Goal: Task Accomplishment & Management: Manage account settings

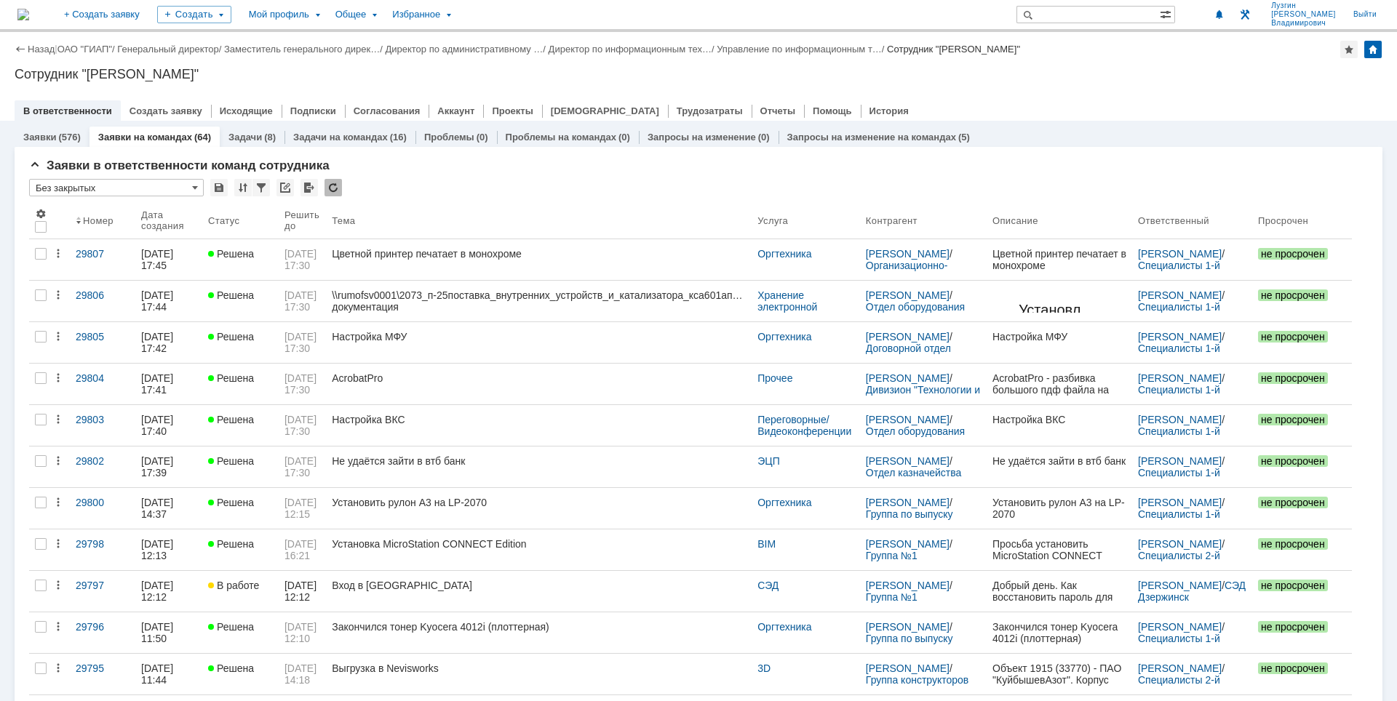
click at [1058, 91] on div at bounding box center [698, 96] width 1367 height 12
click at [1002, 83] on div "Назад | ОАО "ГИАП" / Генеральный директор / Заместитель генерального дирек… / Д…" at bounding box center [698, 76] width 1397 height 89
click at [1277, 57] on div "Назад | ОАО "ГИАП" / Генеральный директор / Заместитель генерального дирек… / Д…" at bounding box center [698, 49] width 1367 height 17
click at [1261, 54] on div "Назад | ОАО "ГИАП" / Генеральный директор / Заместитель генерального дирек… / Д…" at bounding box center [698, 49] width 1367 height 17
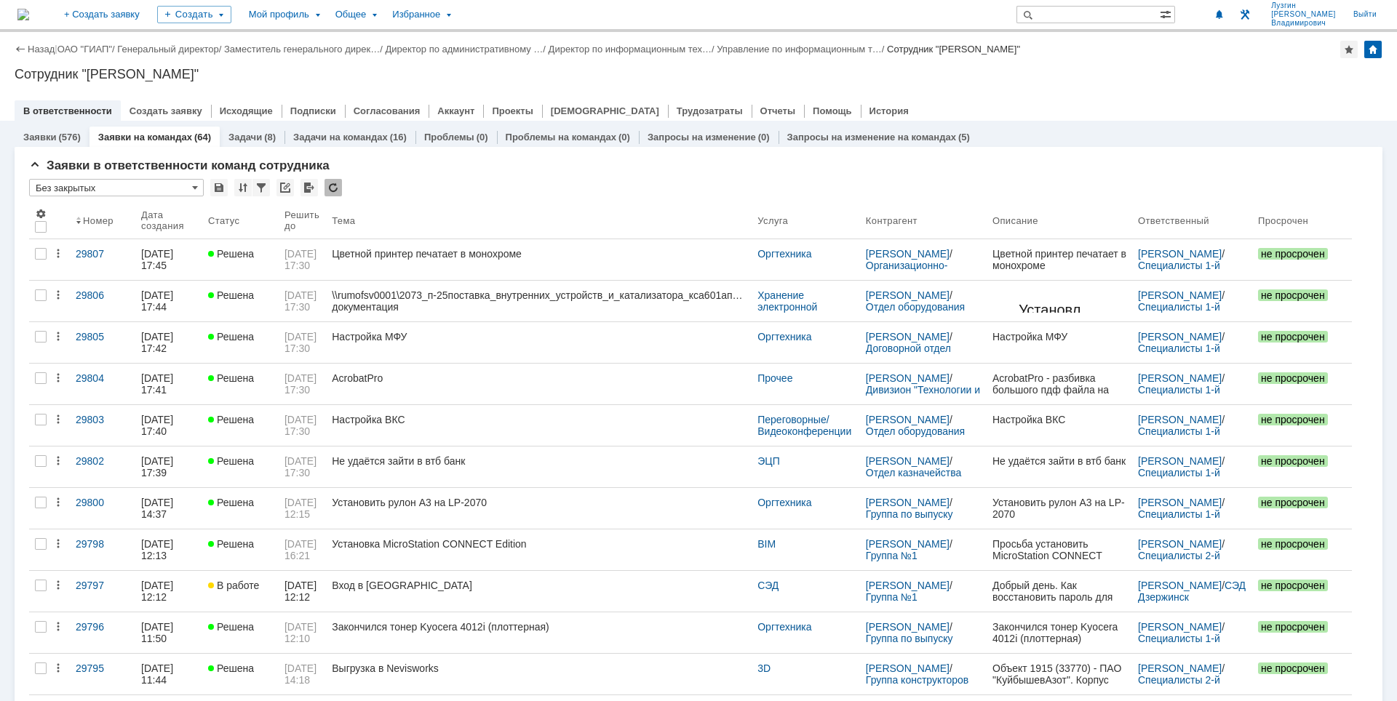
click at [855, 55] on div "Назад | ОАО "ГИАП" / Генеральный директор / Заместитель генерального дирек… / Д…" at bounding box center [698, 49] width 1367 height 17
click at [862, 48] on link "Управление по информационным т…" at bounding box center [798, 49] width 165 height 11
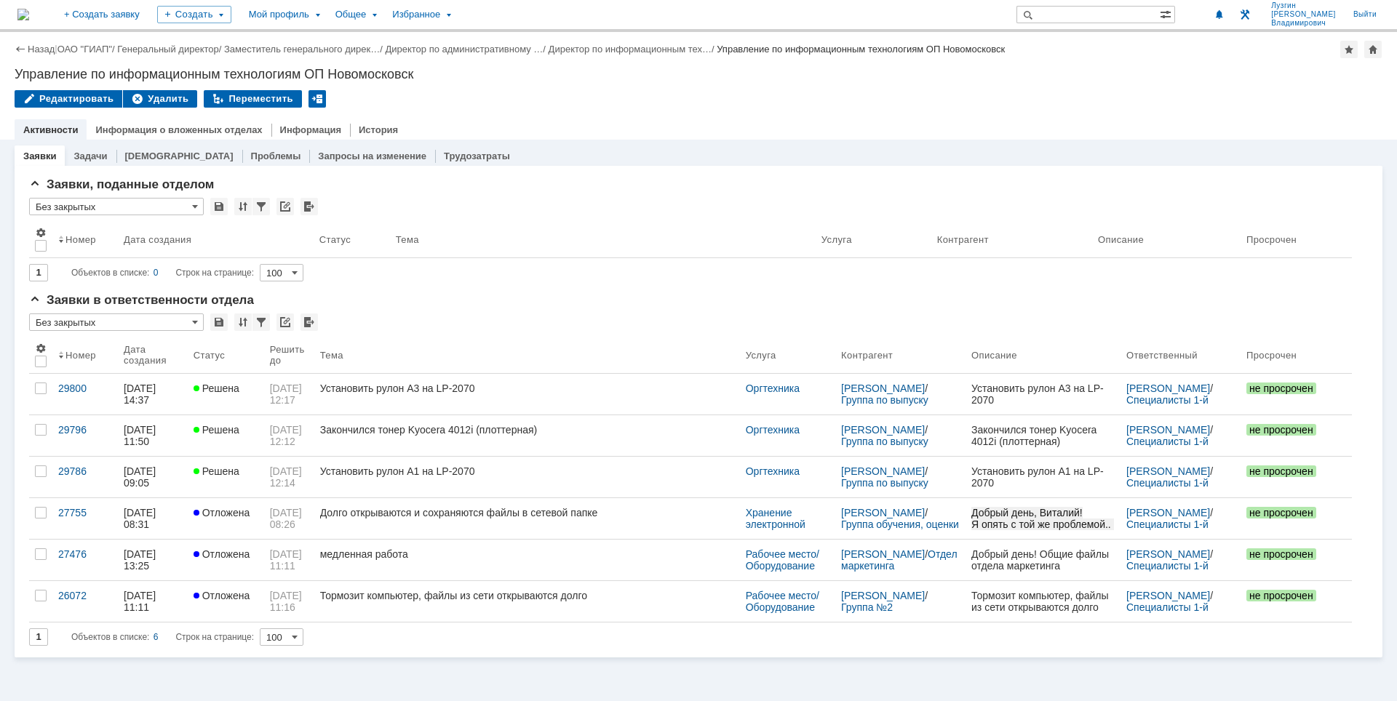
drag, startPoint x: 44, startPoint y: 12, endPoint x: 327, endPoint y: 143, distance: 311.8
click at [29, 12] on img at bounding box center [23, 15] width 12 height 12
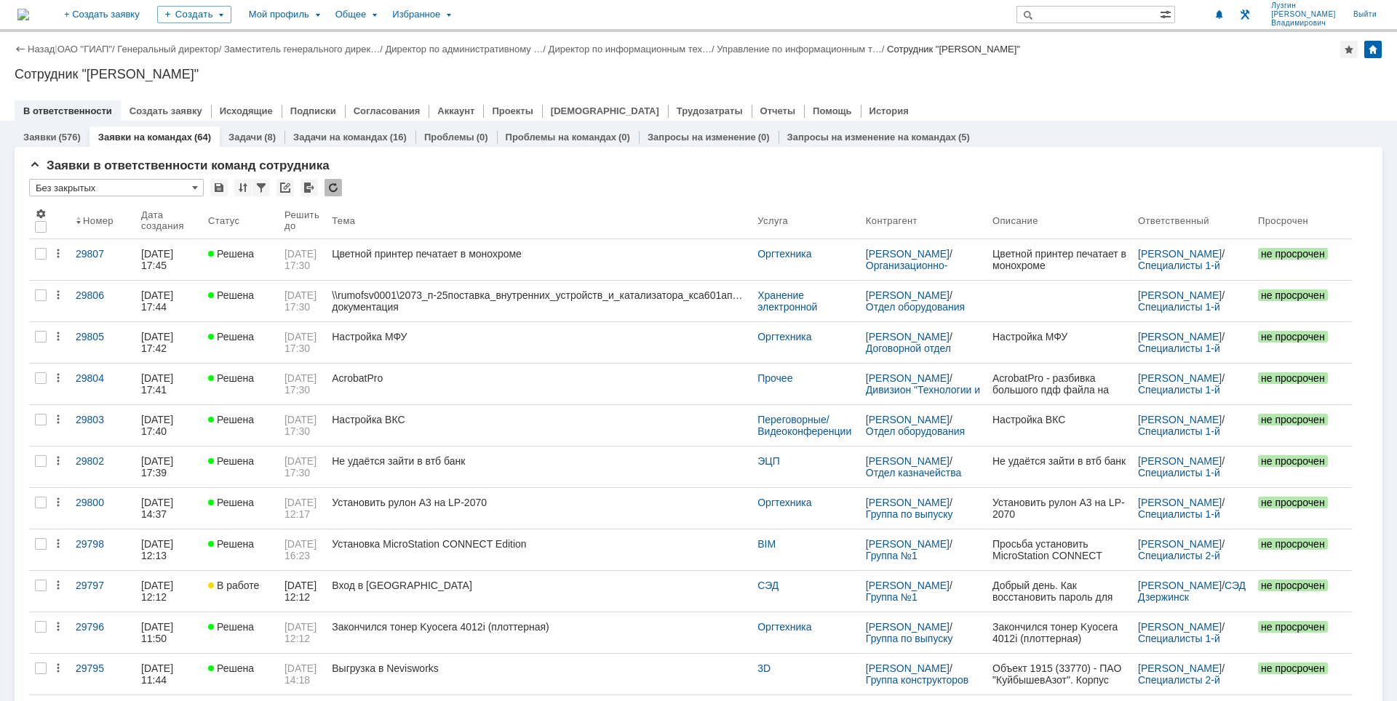
click at [1221, 85] on div "Назад | ОАО "ГИАП" / Генеральный директор / Заместитель генерального дирек… / Д…" at bounding box center [698, 76] width 1397 height 89
click at [644, 79] on div "Сотрудник "[PERSON_NAME]"" at bounding box center [698, 74] width 1367 height 15
click at [364, 73] on div "Сотрудник "[PERSON_NAME]"" at bounding box center [698, 74] width 1367 height 15
click at [709, 81] on div "Назад | ОАО "ГИАП" / Генеральный директор / Заместитель генерального дирек… / Д…" at bounding box center [698, 76] width 1397 height 89
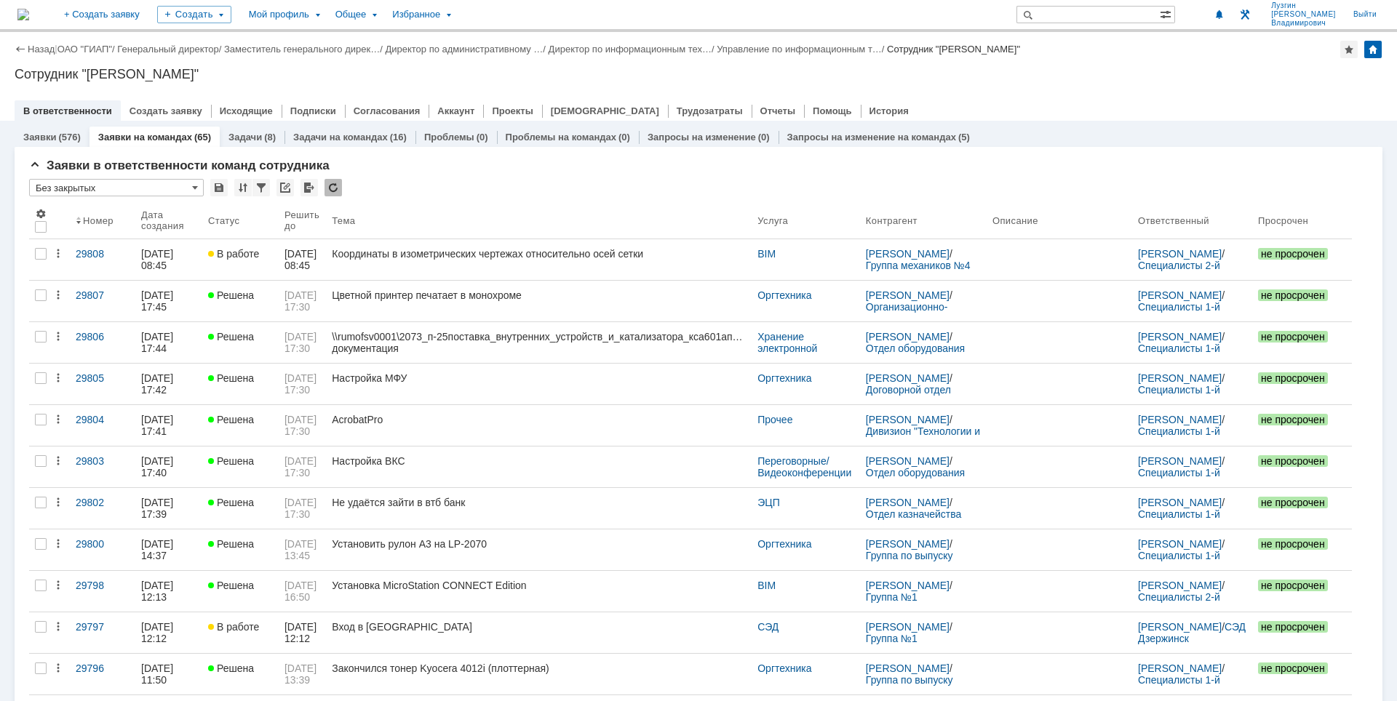
click at [948, 81] on div "Сотрудник "[PERSON_NAME]"" at bounding box center [698, 74] width 1367 height 15
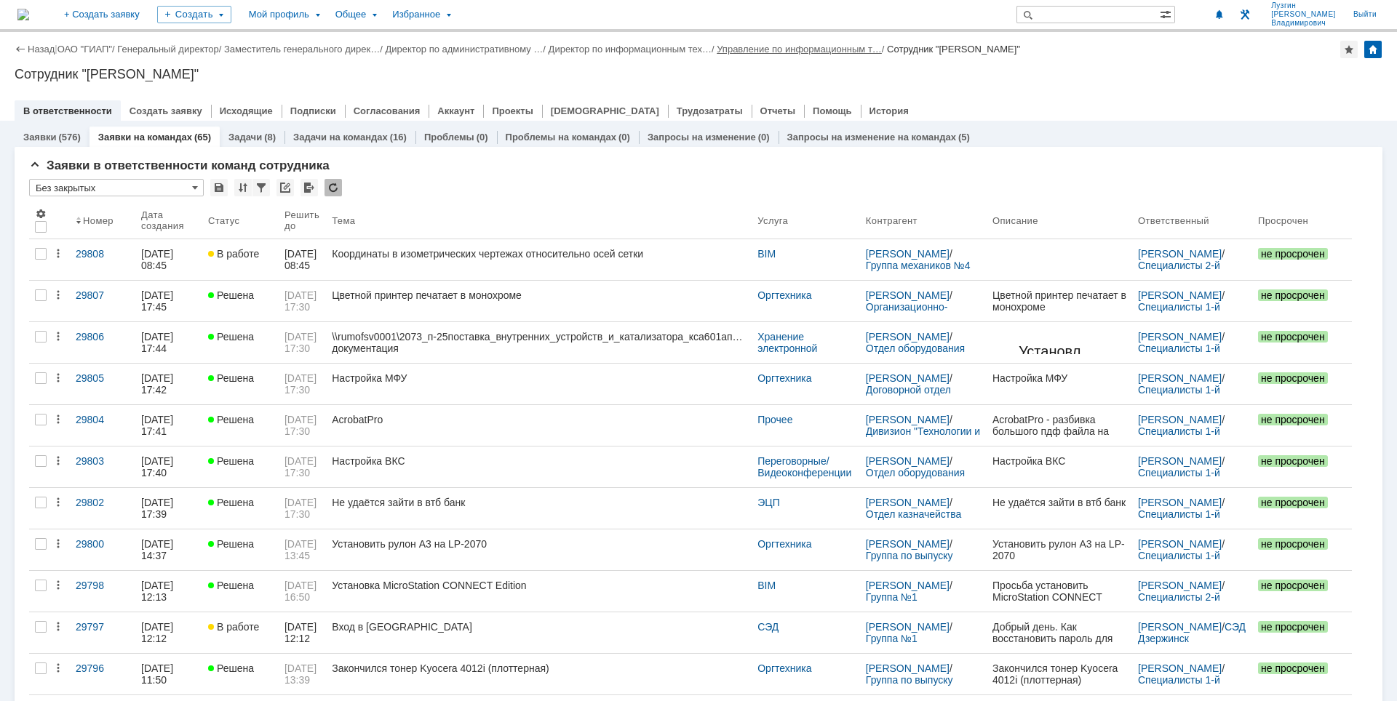
click at [823, 46] on link "Управление по информационным т…" at bounding box center [798, 49] width 165 height 11
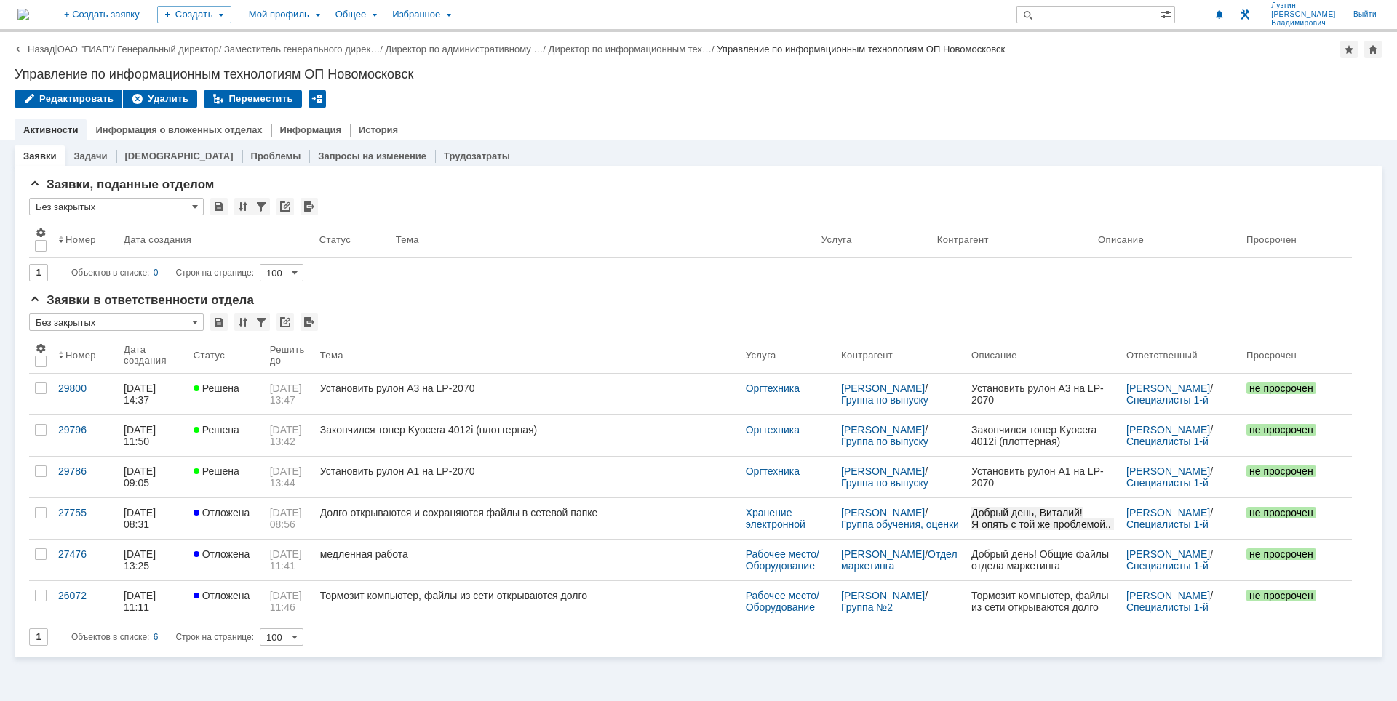
click at [29, 9] on img at bounding box center [23, 15] width 12 height 12
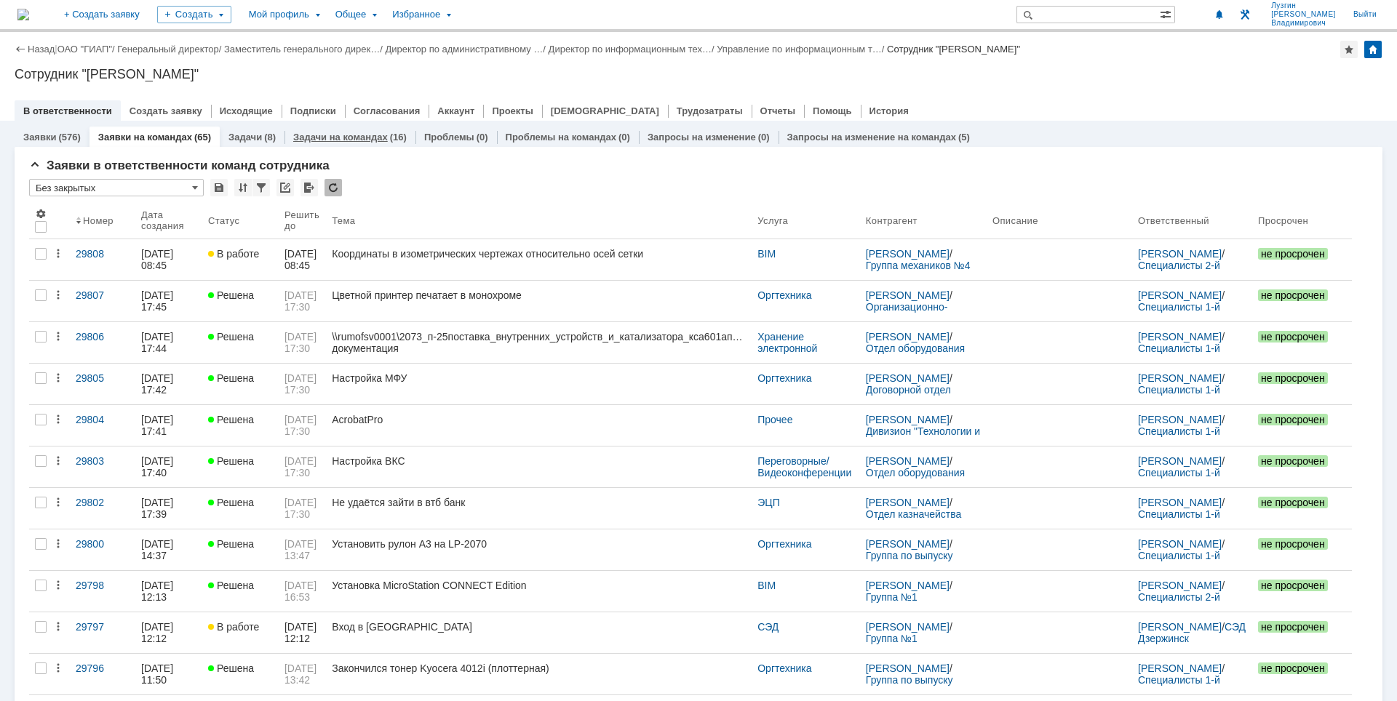
click at [337, 140] on link "Задачи на командах" at bounding box center [340, 137] width 95 height 11
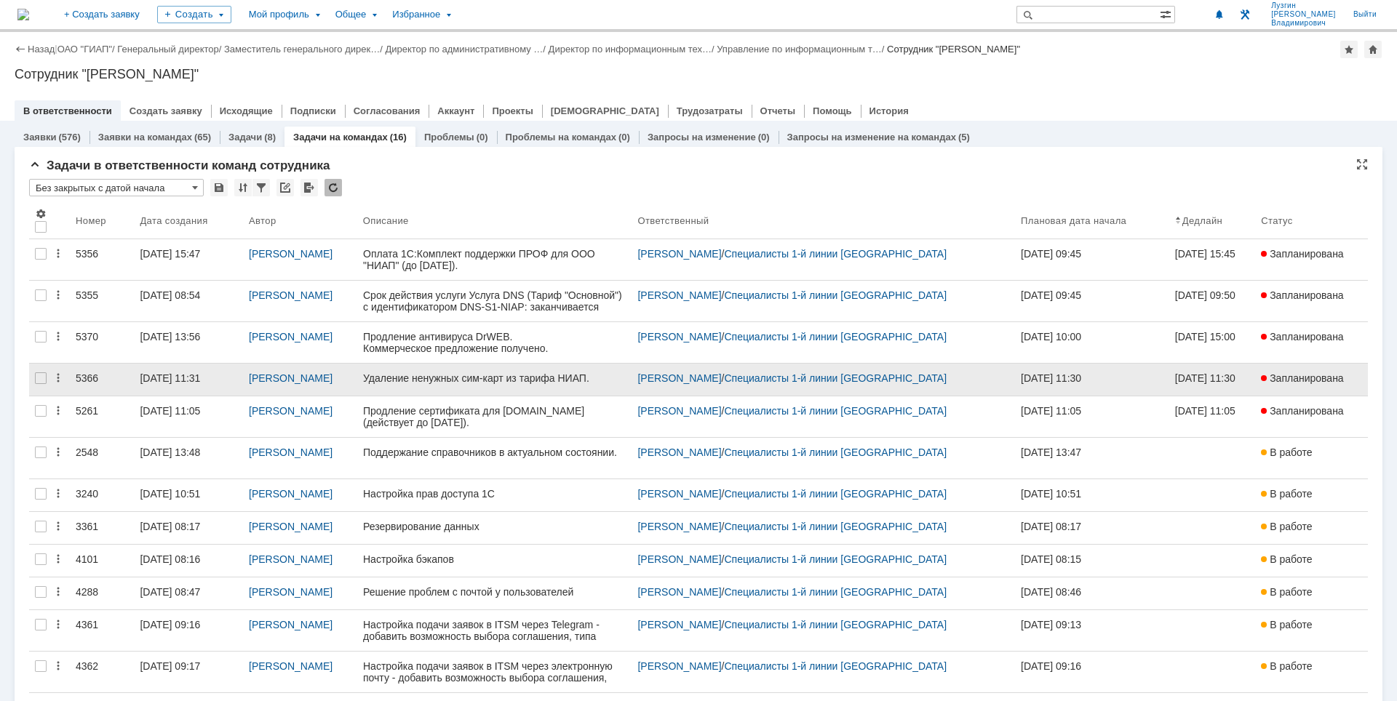
click at [148, 378] on div "02.10.2025 11:31" at bounding box center [170, 378] width 60 height 12
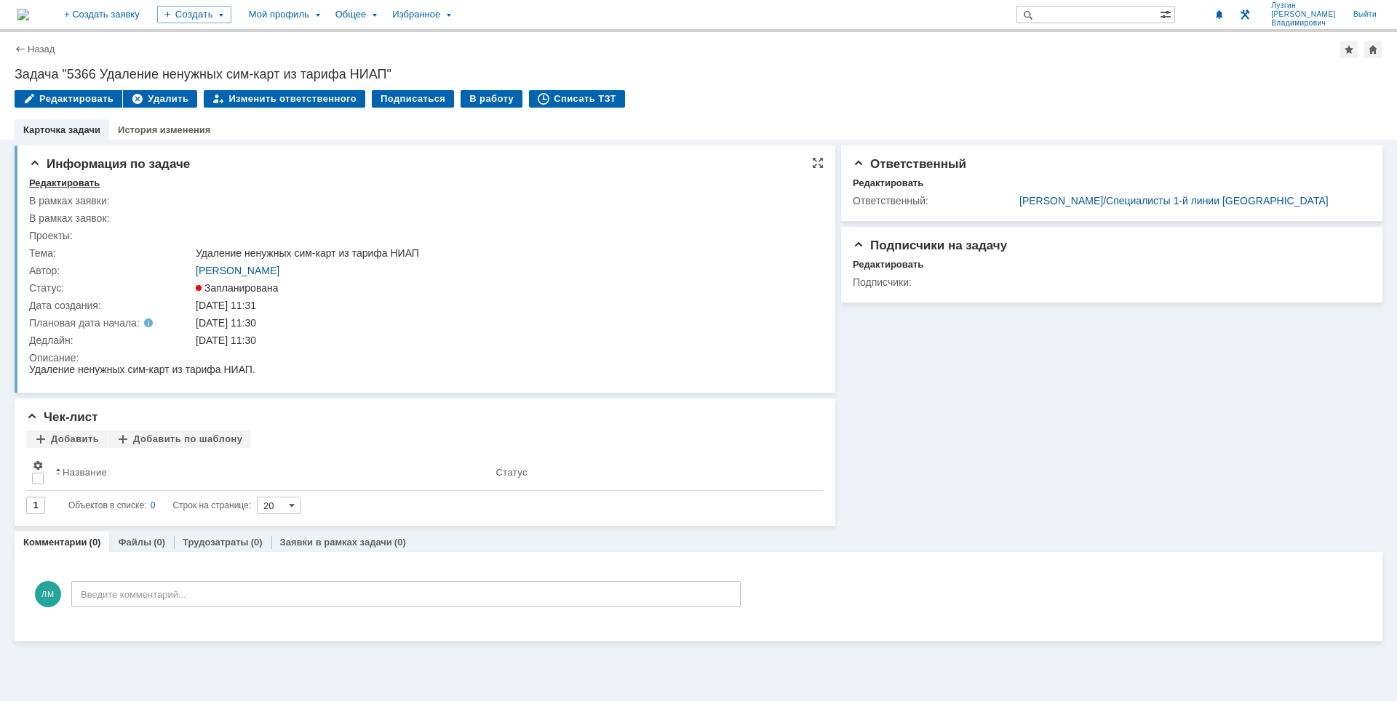
click at [92, 188] on td "Редактировать" at bounding box center [69, 183] width 80 height 13
click at [89, 185] on div "Редактировать" at bounding box center [64, 183] width 71 height 12
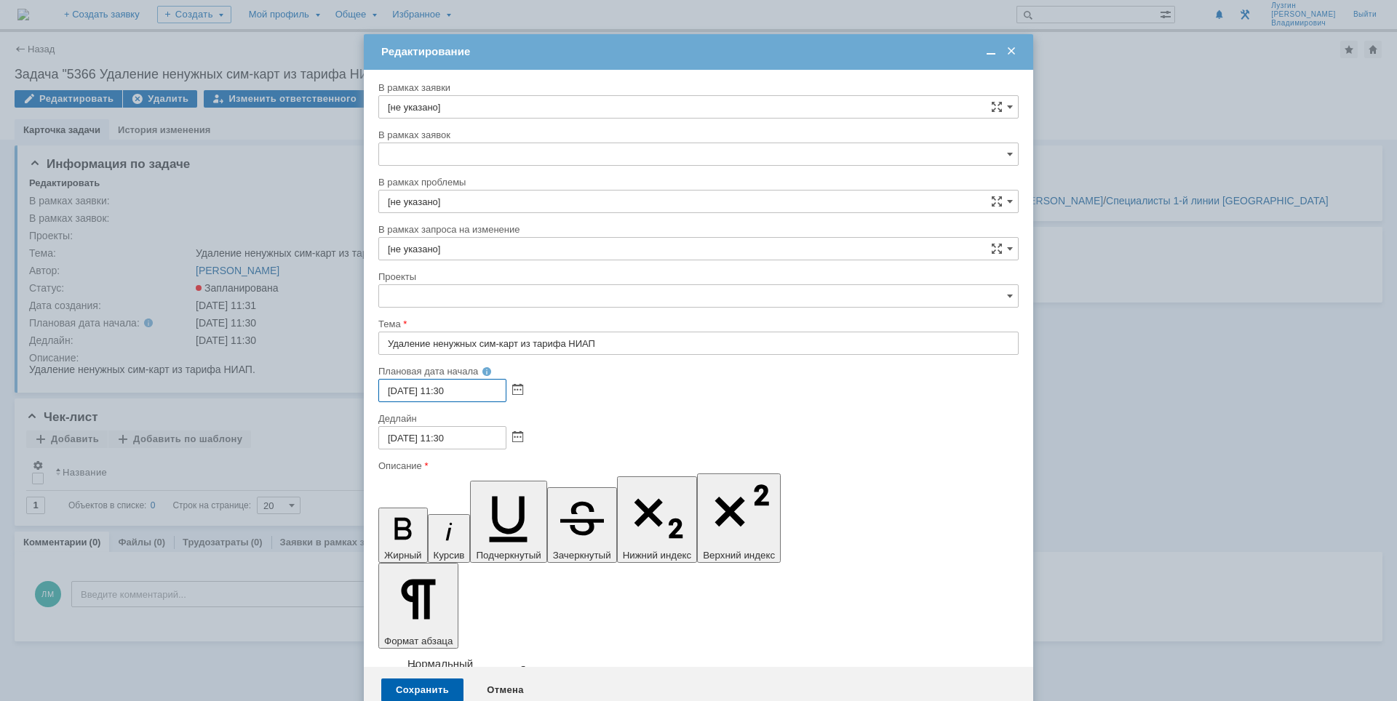
drag, startPoint x: 386, startPoint y: 388, endPoint x: 397, endPoint y: 388, distance: 11.6
click at [397, 388] on input "15.10.2025 11:30" at bounding box center [442, 390] width 128 height 23
type input "21.10.2025 11:30"
click at [436, 679] on div "Сохранить" at bounding box center [422, 690] width 82 height 23
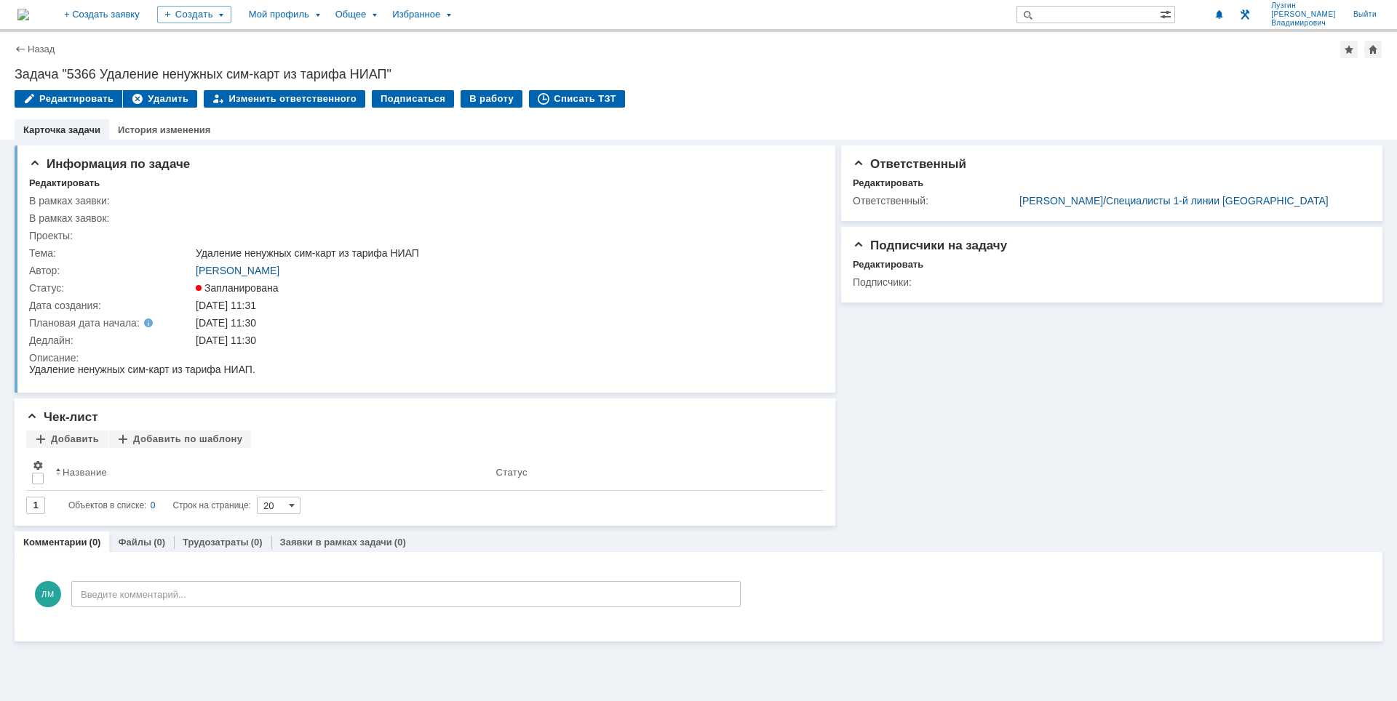
click at [22, 44] on div "Назад" at bounding box center [35, 49] width 40 height 11
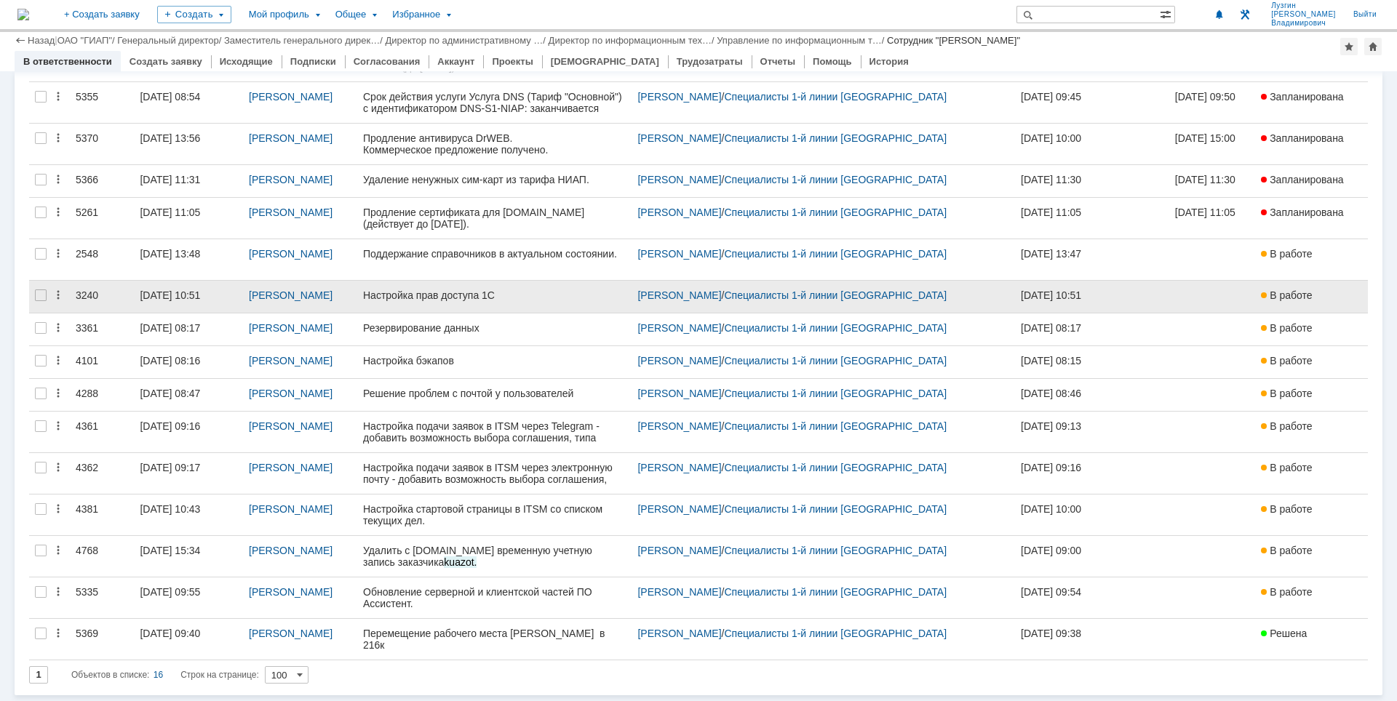
click at [199, 285] on link "03.11.2021 10:51" at bounding box center [188, 297] width 109 height 32
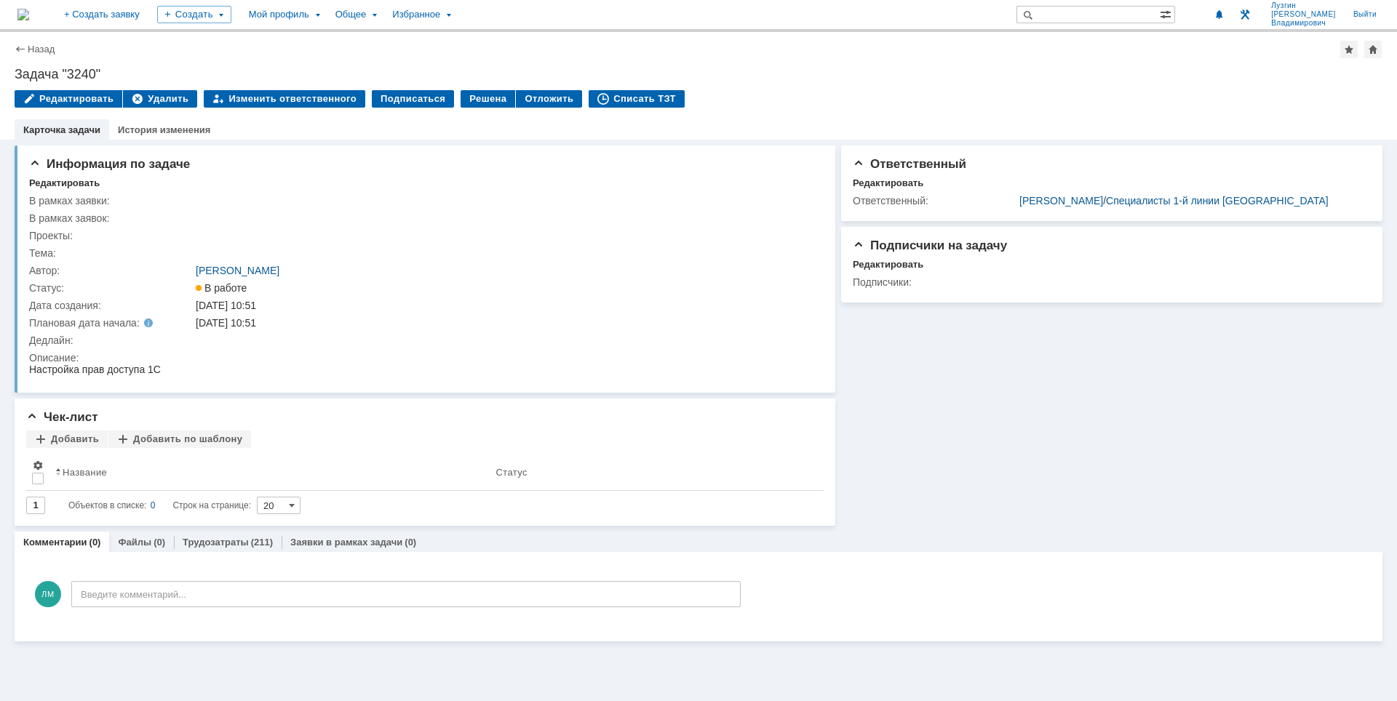
click at [29, 9] on img at bounding box center [23, 15] width 12 height 12
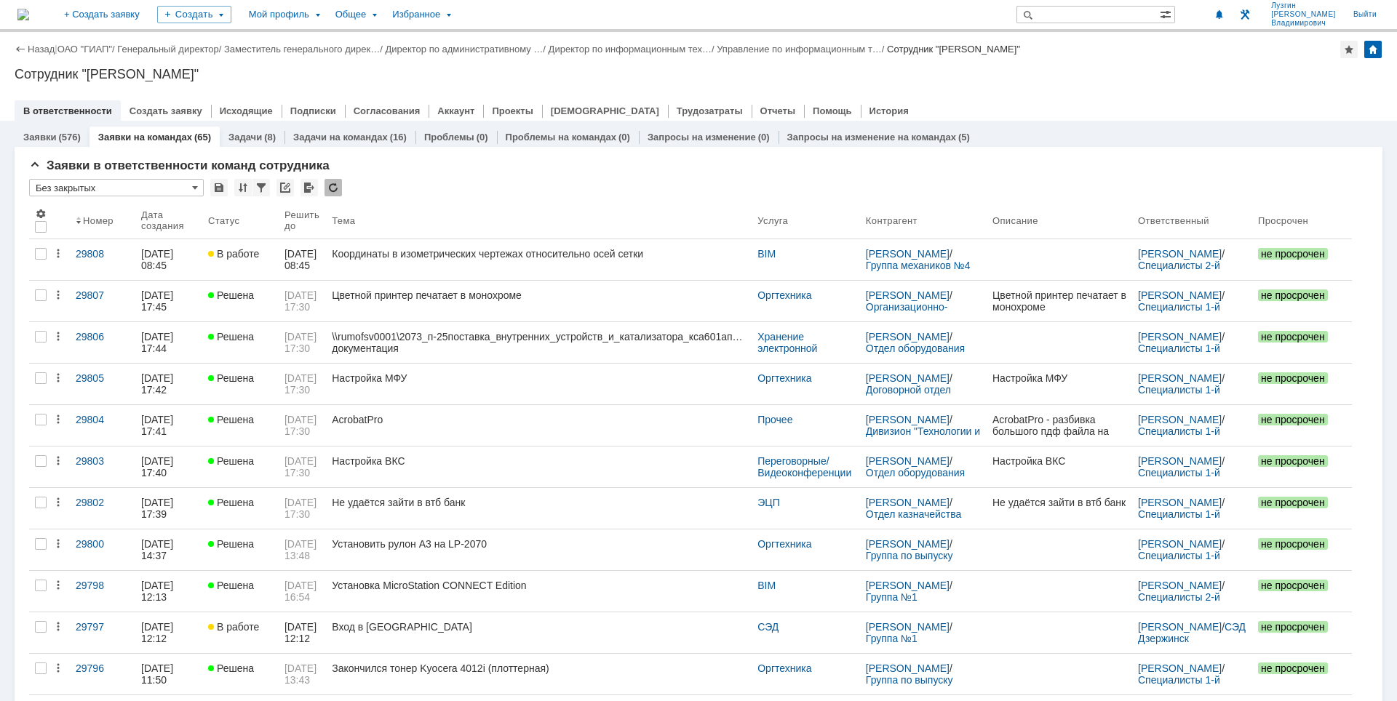
click at [313, 132] on link "Задачи на командах" at bounding box center [340, 137] width 95 height 11
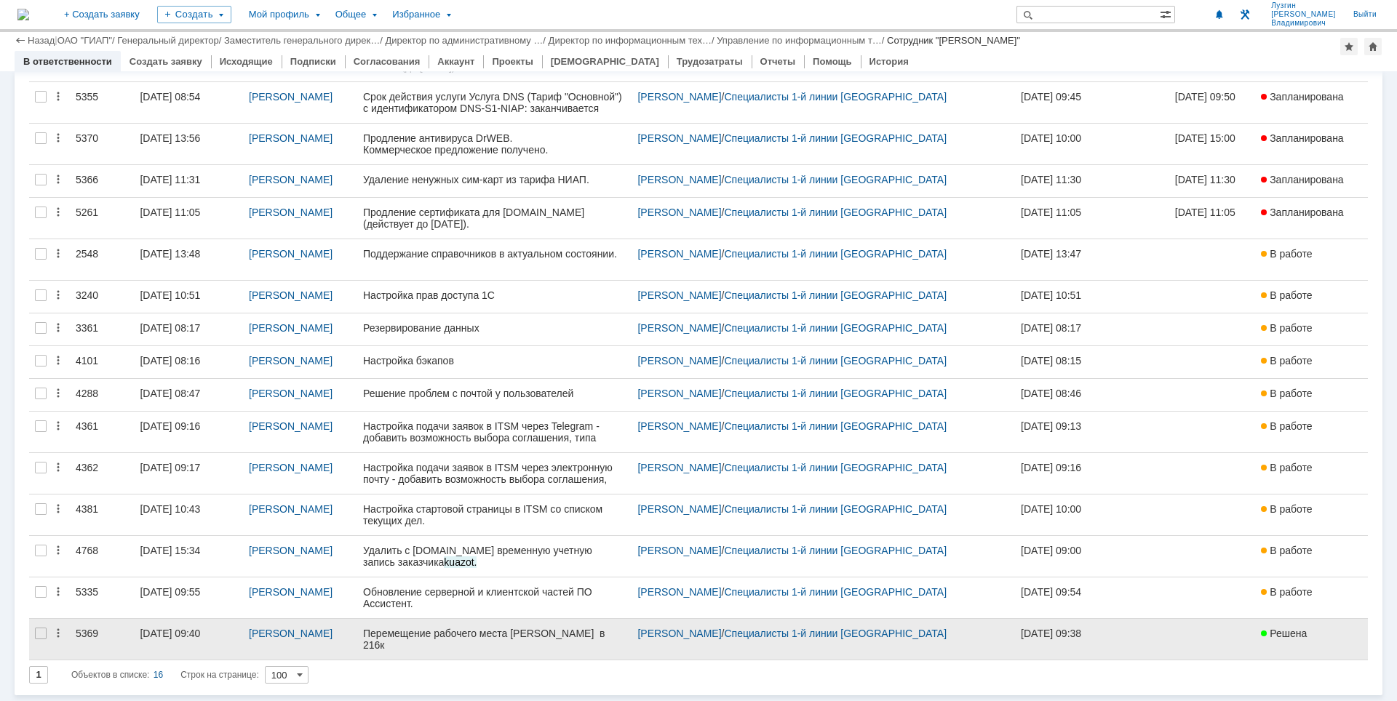
click at [167, 628] on div "13.10.2025 09:40" at bounding box center [170, 634] width 60 height 12
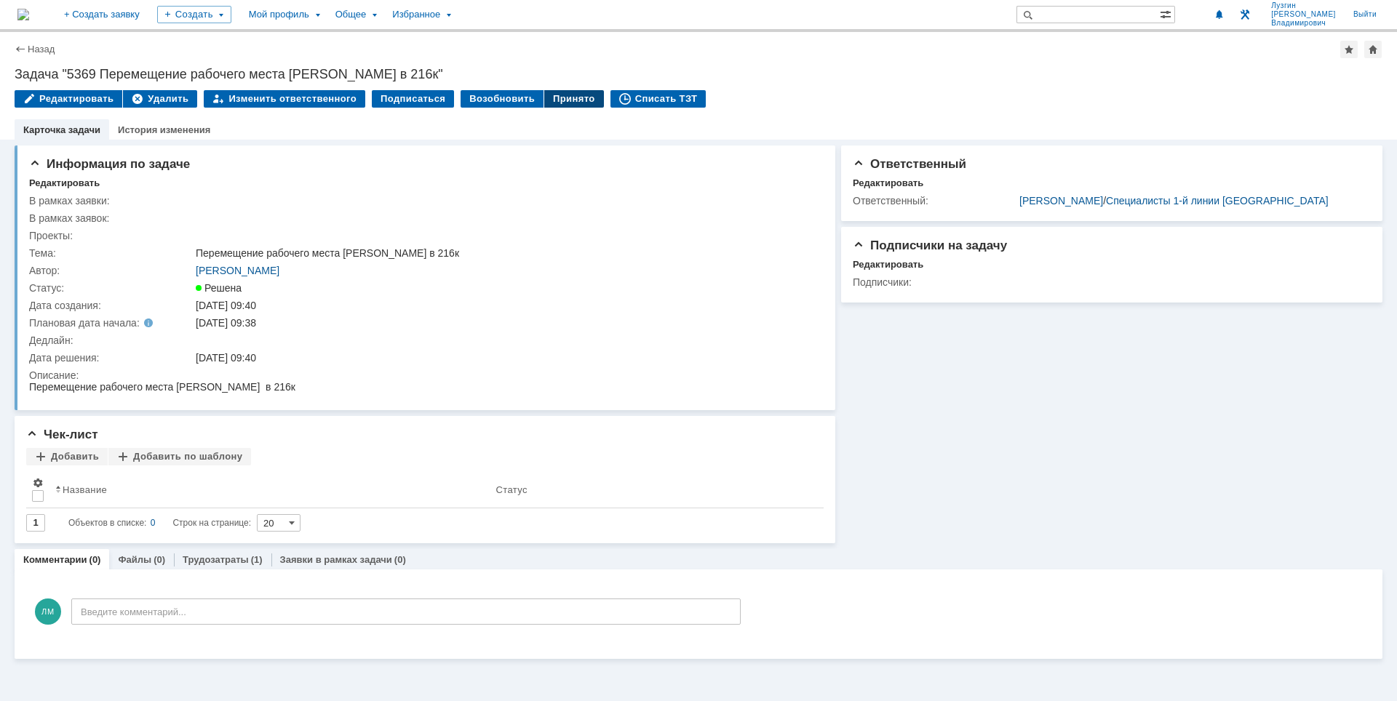
click at [564, 106] on div "Принято" at bounding box center [574, 98] width 60 height 17
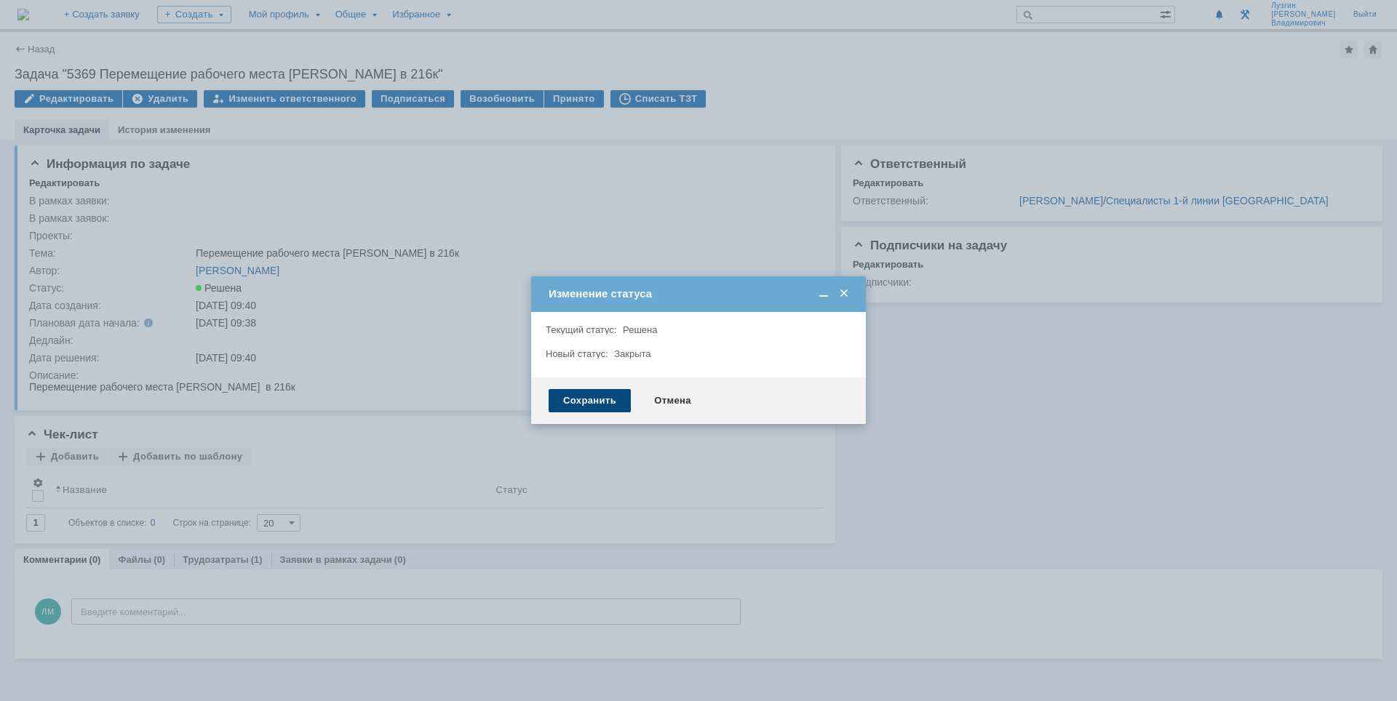
click at [580, 403] on div "Сохранить" at bounding box center [589, 400] width 82 height 23
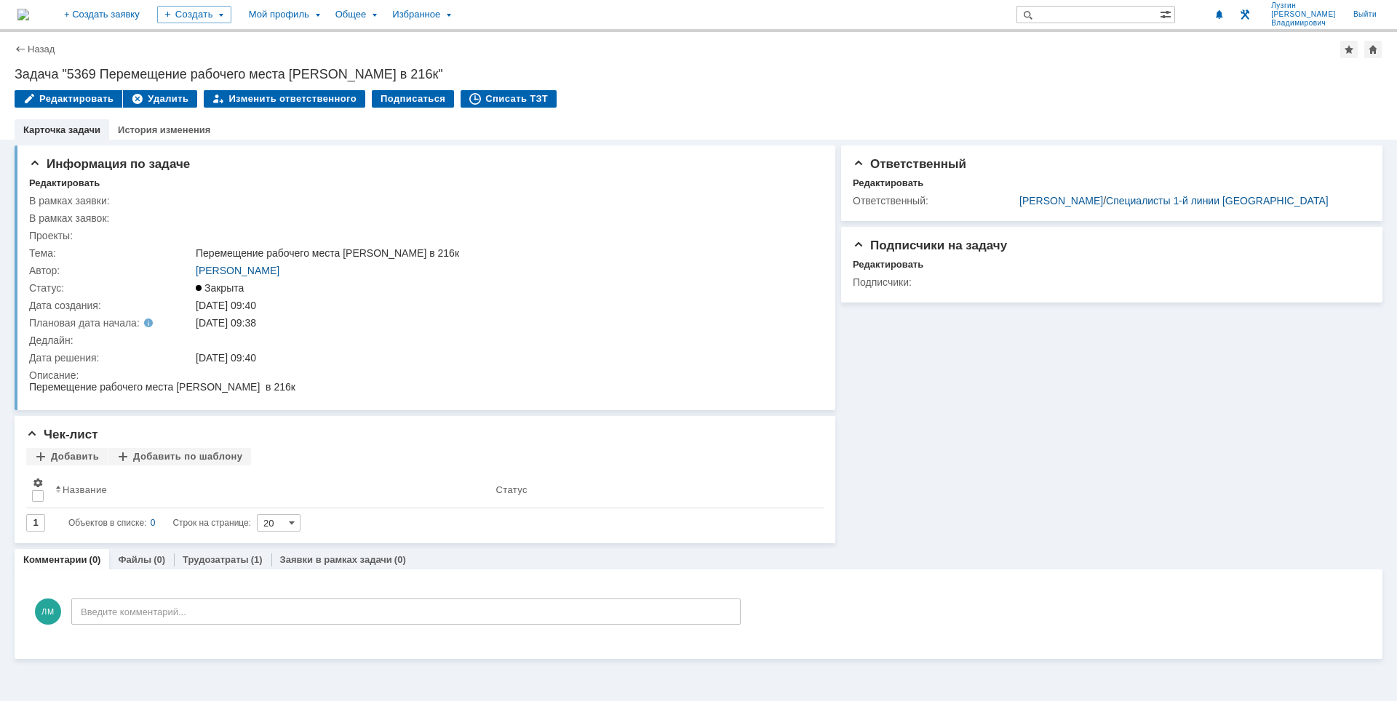
click at [29, 9] on img at bounding box center [23, 15] width 12 height 12
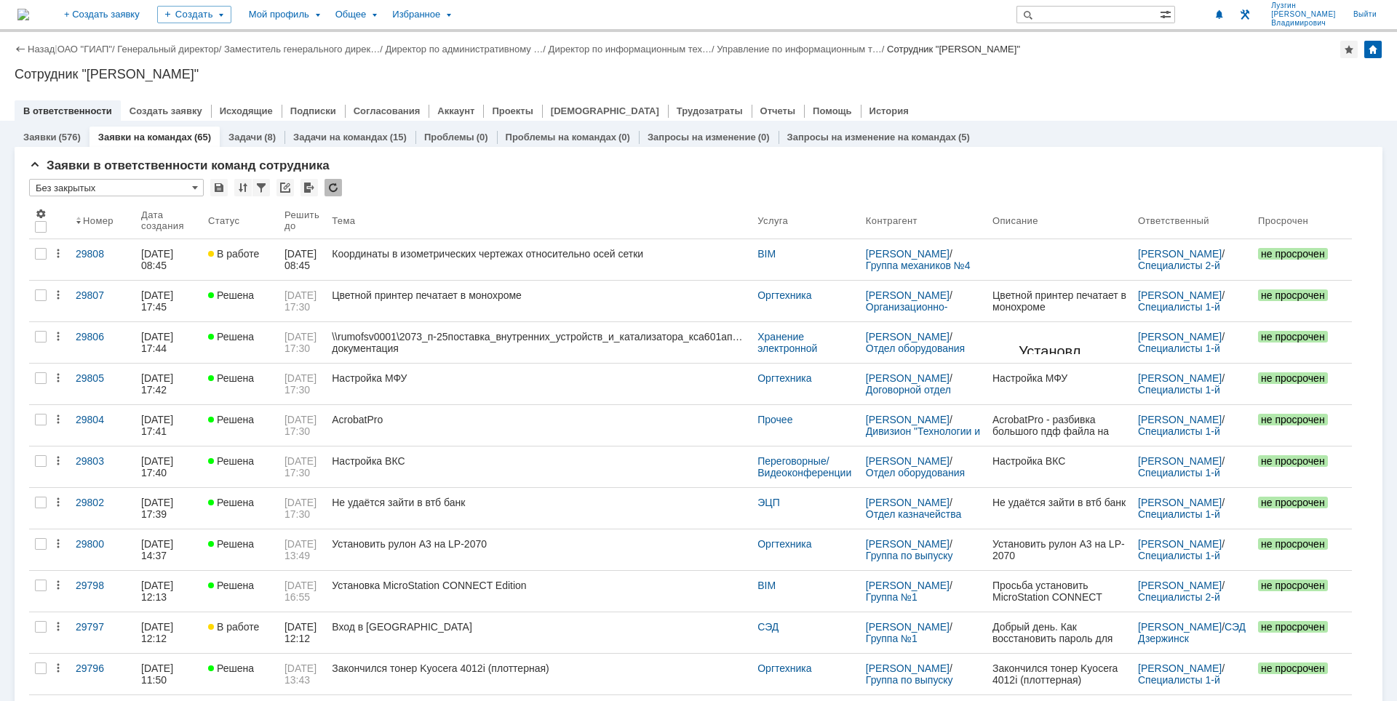
click at [837, 74] on div "Сотрудник "[PERSON_NAME]"" at bounding box center [698, 74] width 1367 height 15
click at [911, 79] on div "Сотрудник "[PERSON_NAME]"" at bounding box center [698, 74] width 1367 height 15
click at [1109, 84] on div "Назад | ОАО "ГИАП" / Генеральный директор / Заместитель генерального дирек… / Д…" at bounding box center [698, 76] width 1397 height 89
click at [1134, 69] on div "Сотрудник "[PERSON_NAME]"" at bounding box center [698, 74] width 1367 height 15
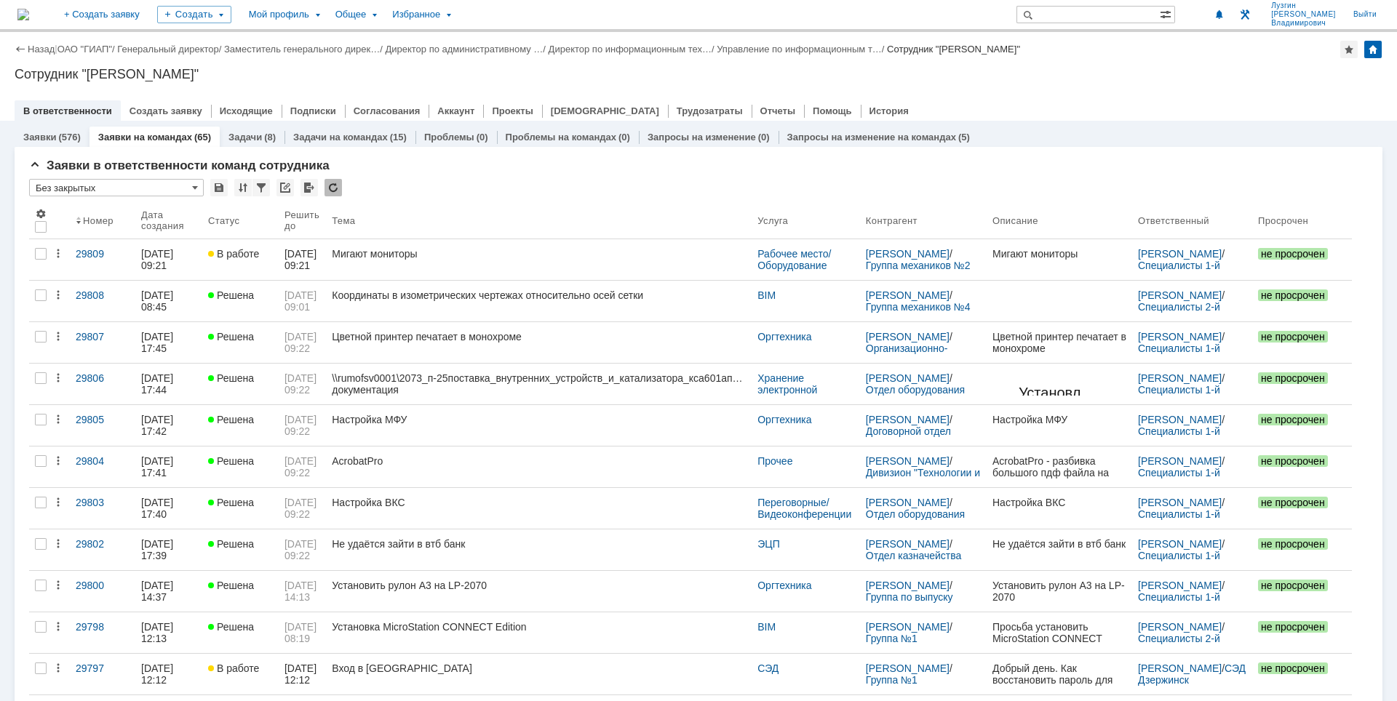
click at [1020, 75] on div "Сотрудник "Лузгин [PERSON_NAME]"" at bounding box center [698, 74] width 1367 height 15
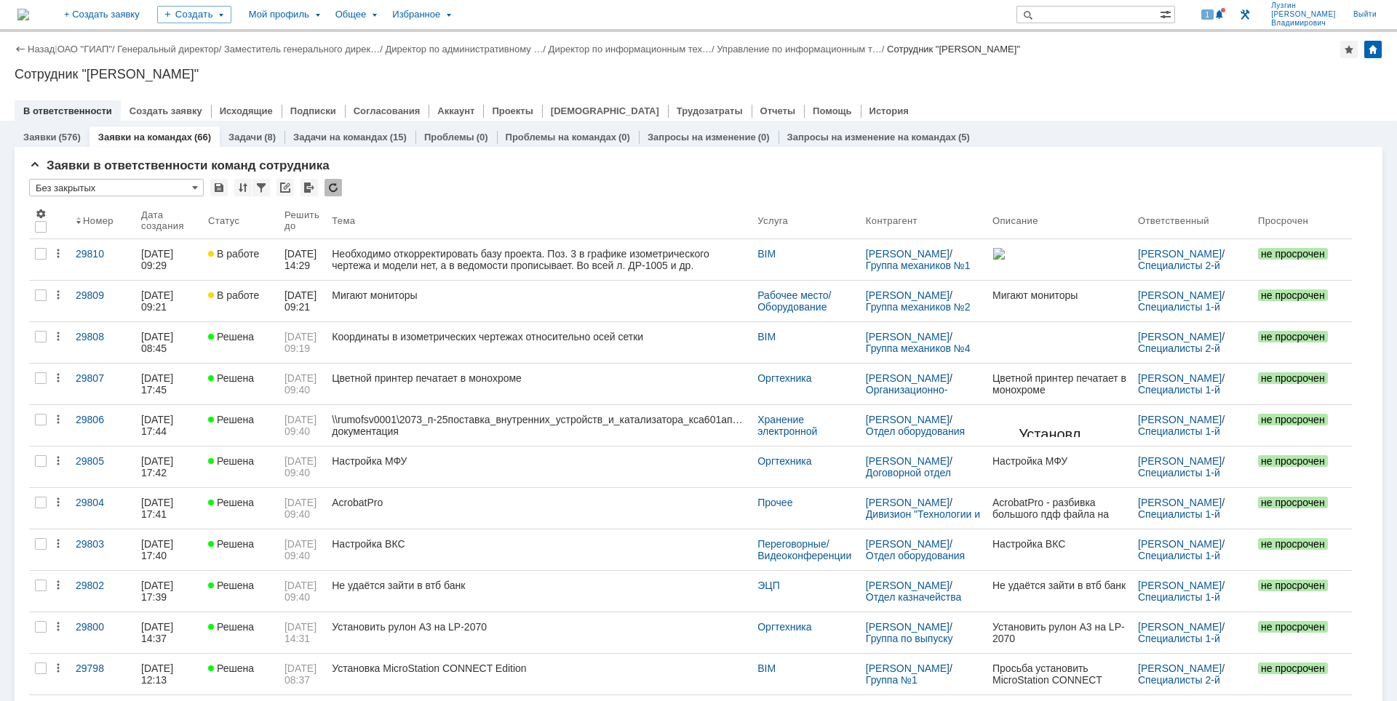
click at [1240, 12] on div "1 Лузгин Михаил Владимирович Выйти" at bounding box center [1288, 14] width 193 height 29
click at [1224, 14] on span at bounding box center [1219, 15] width 10 height 12
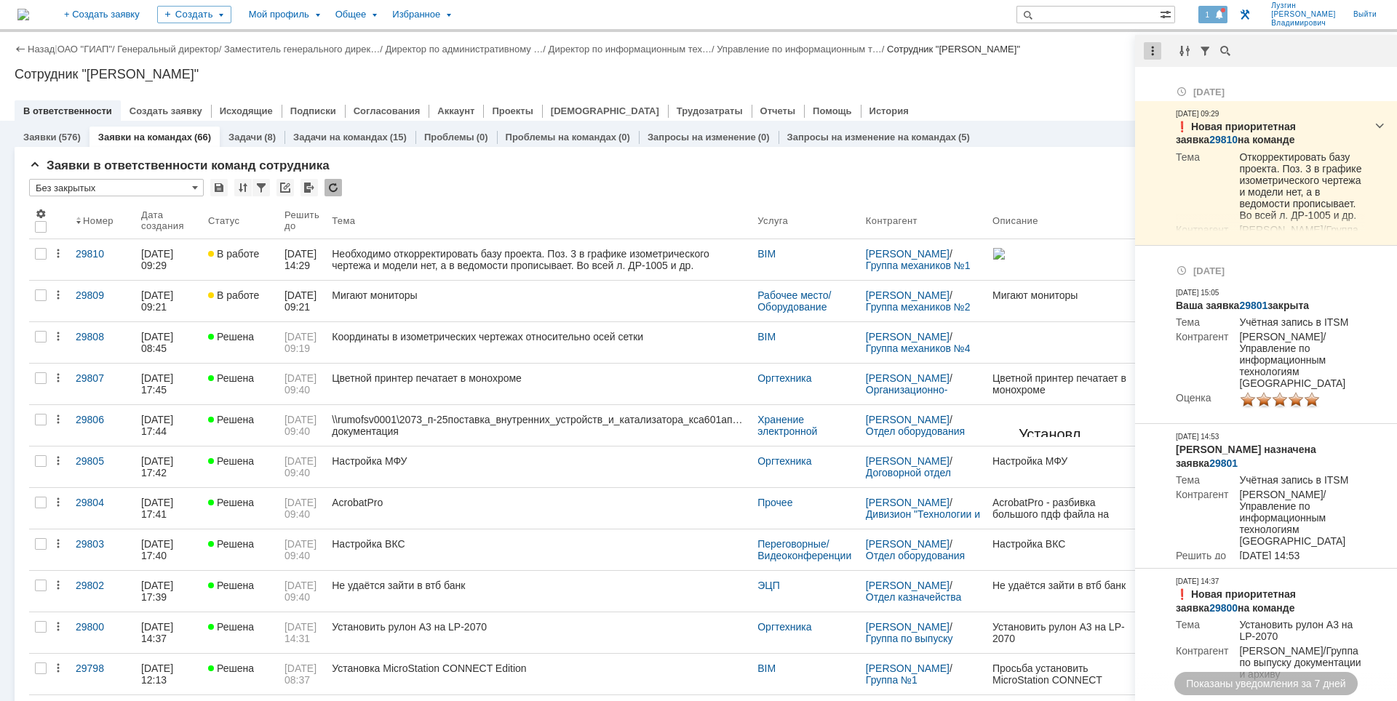
click at [1151, 48] on div at bounding box center [1151, 50] width 17 height 17
click at [1154, 84] on div "Отметить уведомления прочитанными" at bounding box center [1252, 88] width 212 height 22
click at [1012, 72] on div "Сотрудник "Лузгин [PERSON_NAME]"" at bounding box center [698, 74] width 1367 height 15
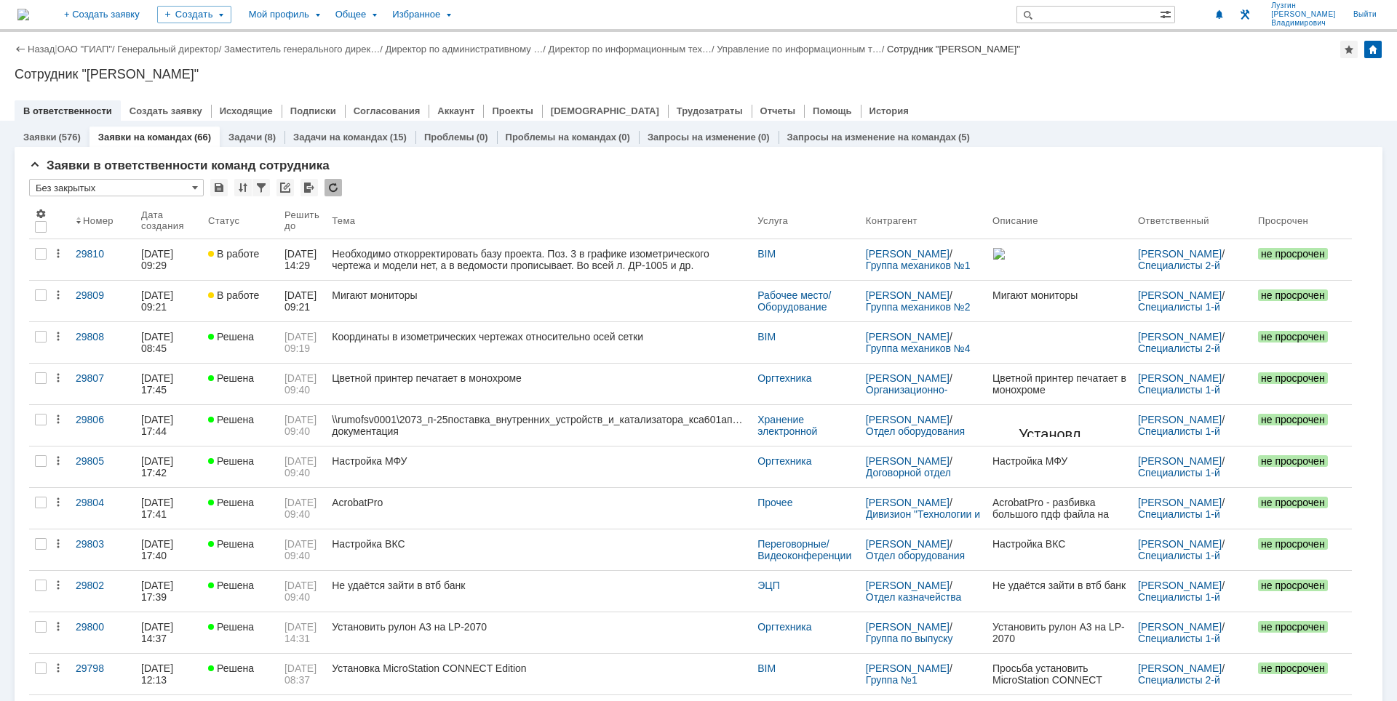
click at [1050, 110] on div "В ответственности Создать заявку Исходящие Подписки Согласования Аккаунт Проект…" at bounding box center [698, 110] width 1367 height 20
click at [1135, 65] on div "Назад | ОАО "ГИАП" / Генеральный директор / Заместитель генерального дирек… / Д…" at bounding box center [698, 76] width 1397 height 89
click at [1154, 80] on div "Сотрудник "[PERSON_NAME]"" at bounding box center [698, 74] width 1367 height 15
click at [1018, 76] on div "Сотрудник "[PERSON_NAME]"" at bounding box center [698, 74] width 1367 height 15
click at [1128, 71] on div "Сотрудник "[PERSON_NAME]"" at bounding box center [698, 74] width 1367 height 15
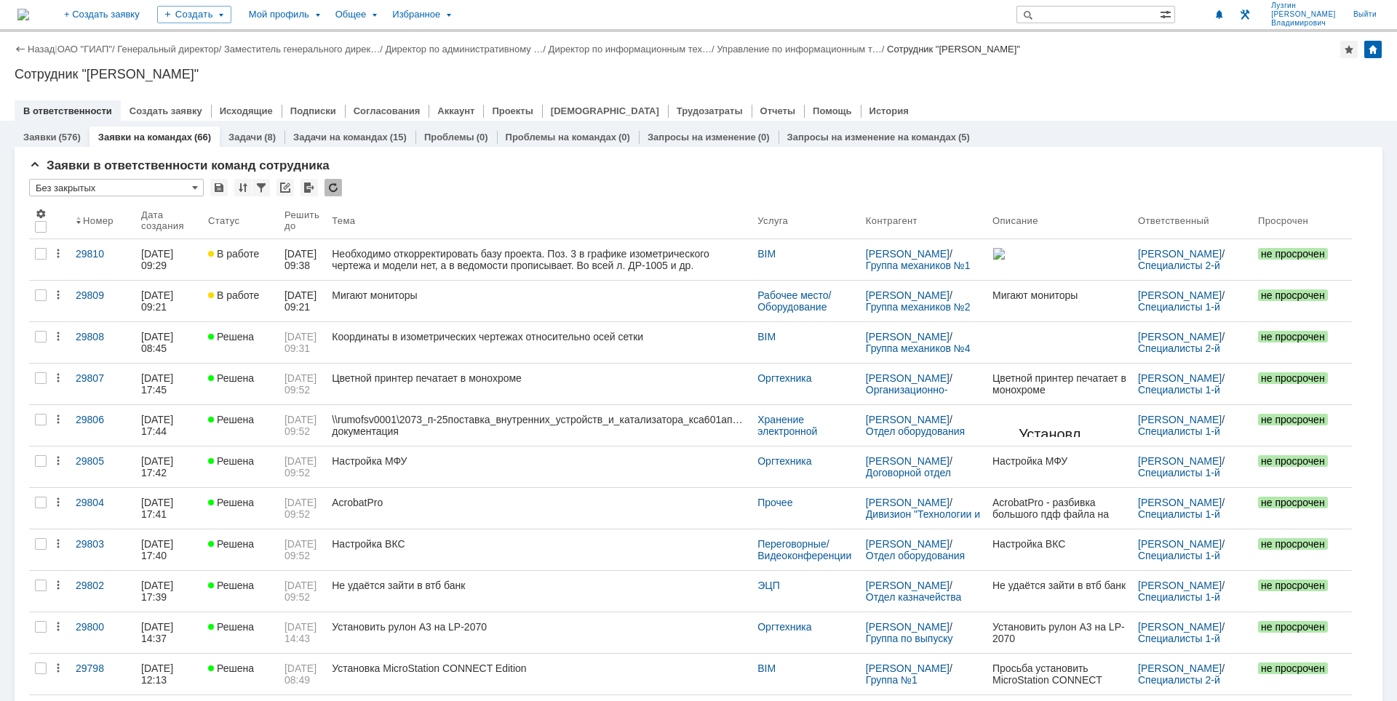
click at [1182, 81] on div "Назад | ОАО "ГИАП" / Генеральный директор / Заместитель генерального дирек… / Д…" at bounding box center [698, 76] width 1397 height 89
click at [1135, 67] on div "Сотрудник "[PERSON_NAME]"" at bounding box center [698, 74] width 1367 height 15
click at [959, 99] on div at bounding box center [698, 96] width 1367 height 12
click at [991, 80] on div "Сотрудник "[PERSON_NAME]"" at bounding box center [698, 74] width 1367 height 15
click at [1011, 76] on div "Сотрудник "[PERSON_NAME]"" at bounding box center [698, 74] width 1367 height 15
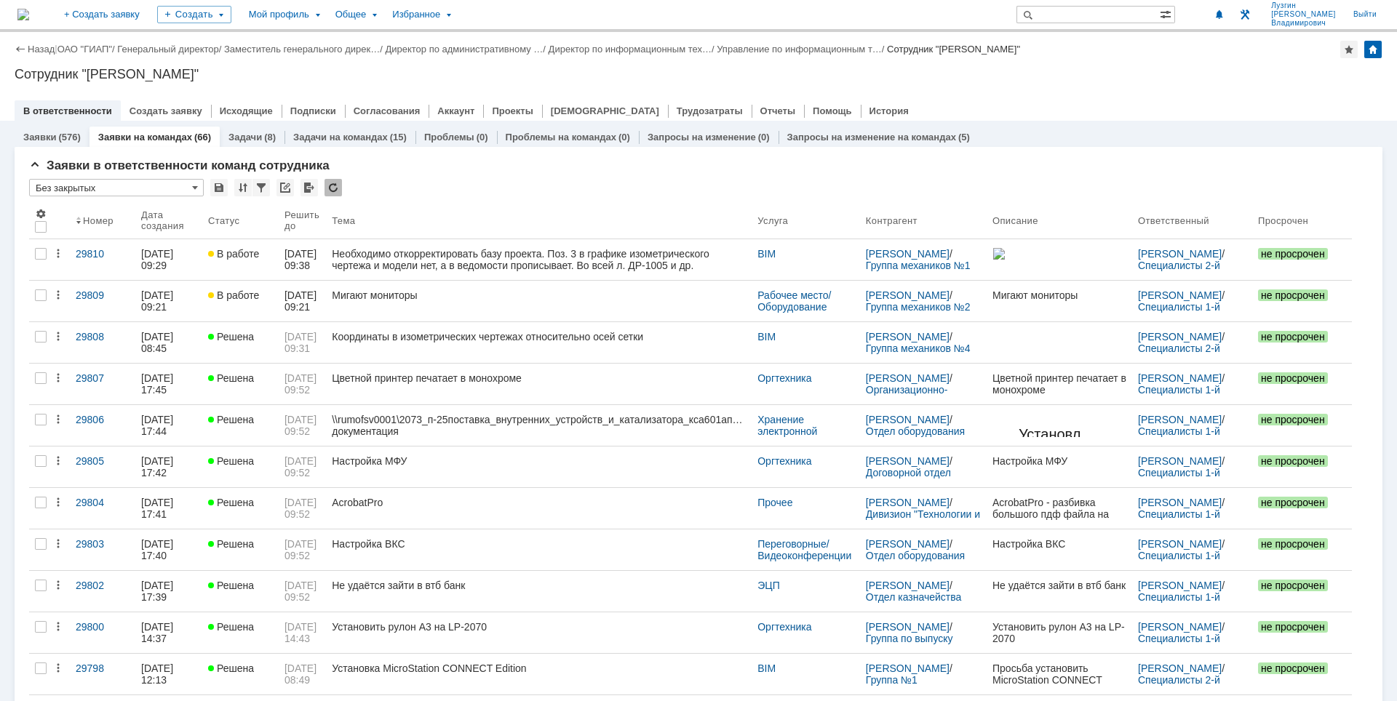
click at [1170, 76] on div "Сотрудник "[PERSON_NAME]"" at bounding box center [698, 74] width 1367 height 15
click at [1146, 71] on div "Сотрудник "[PERSON_NAME]"" at bounding box center [698, 74] width 1367 height 15
click at [1117, 92] on div at bounding box center [698, 96] width 1367 height 12
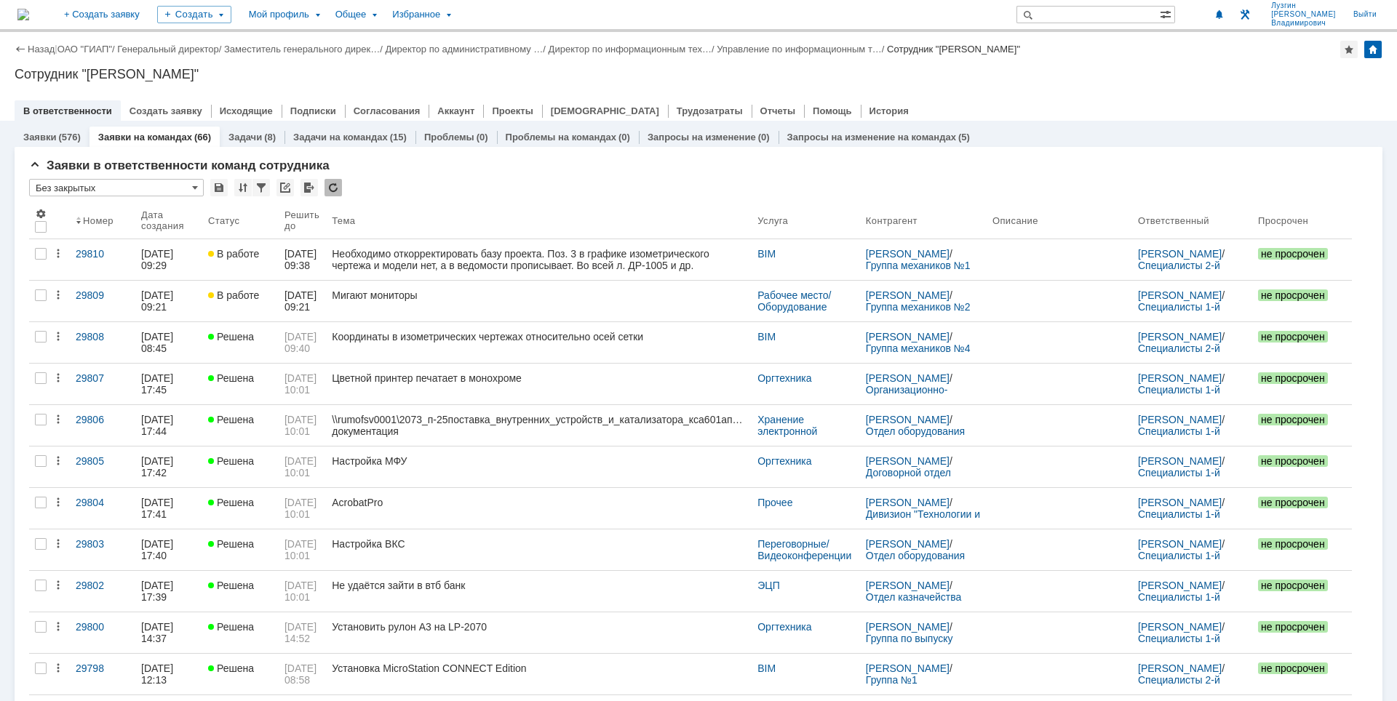
click at [954, 66] on div "Назад | ОАО "ГИАП" / Генеральный директор / Заместитель генерального дирек… / Д…" at bounding box center [698, 76] width 1397 height 89
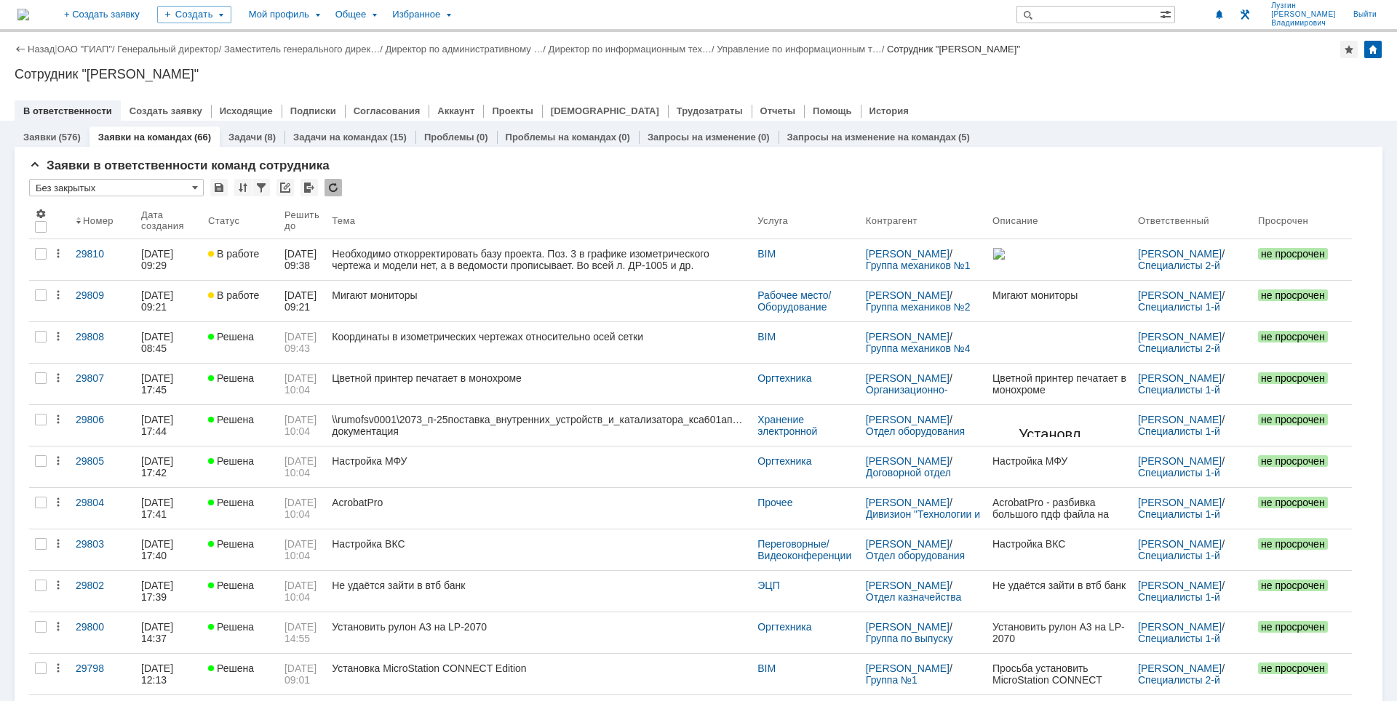
click at [1077, 84] on div "Назад | ОАО "ГИАП" / Генеральный директор / Заместитель генерального дирек… / Д…" at bounding box center [698, 76] width 1397 height 89
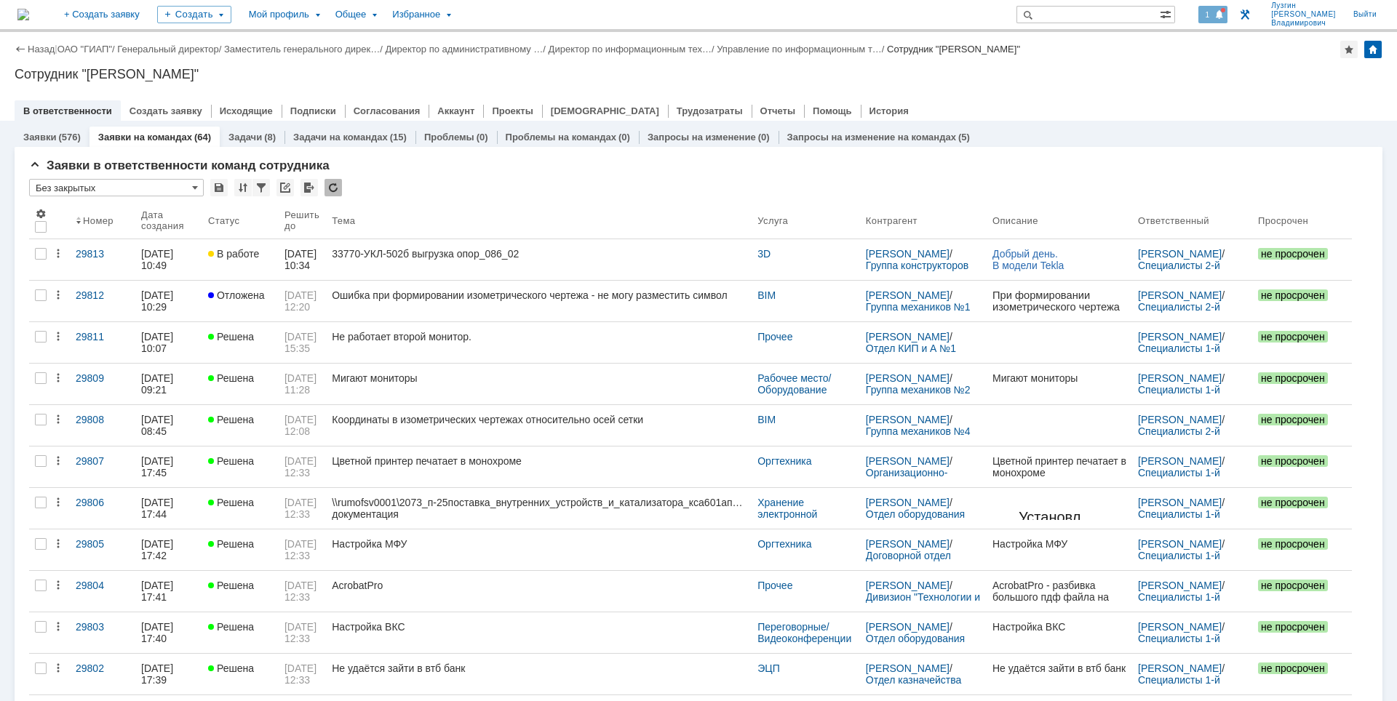
click at [1214, 17] on span "1" at bounding box center [1207, 14] width 13 height 10
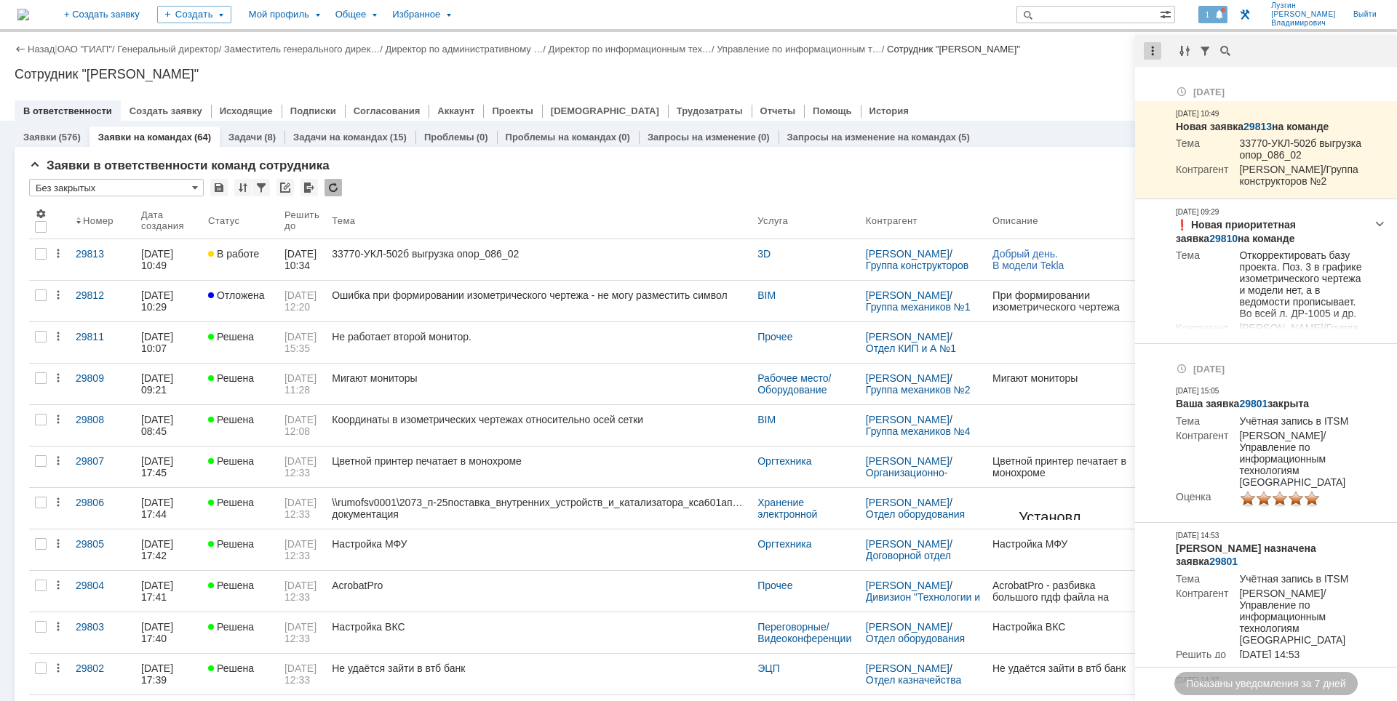
click at [1151, 47] on div at bounding box center [1151, 50] width 17 height 17
click at [1165, 84] on div "Отметить уведомления прочитанными" at bounding box center [1252, 88] width 195 height 10
click at [1071, 71] on div "Сотрудник "[PERSON_NAME]"" at bounding box center [698, 74] width 1367 height 15
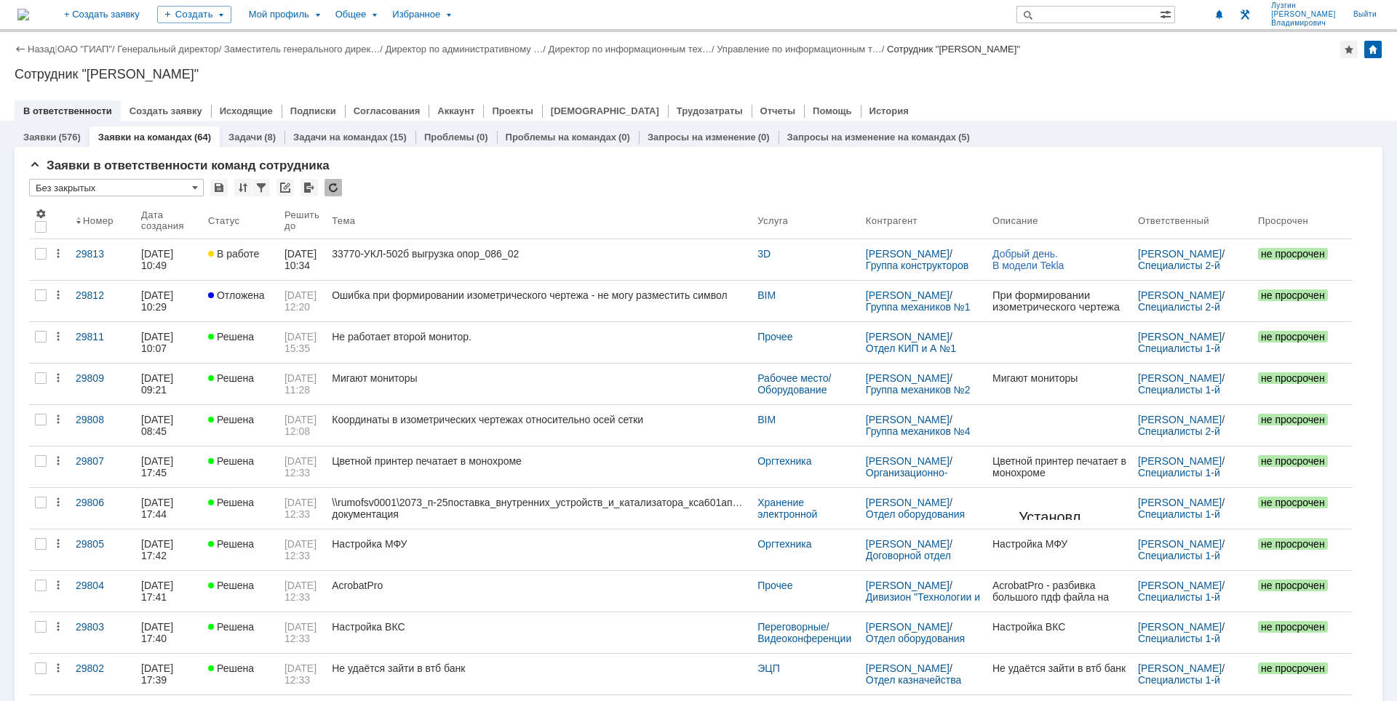
click at [1059, 64] on div "Назад | ОАО "ГИАП" / Генеральный директор / Заместитель генерального дирек… / Д…" at bounding box center [698, 76] width 1397 height 89
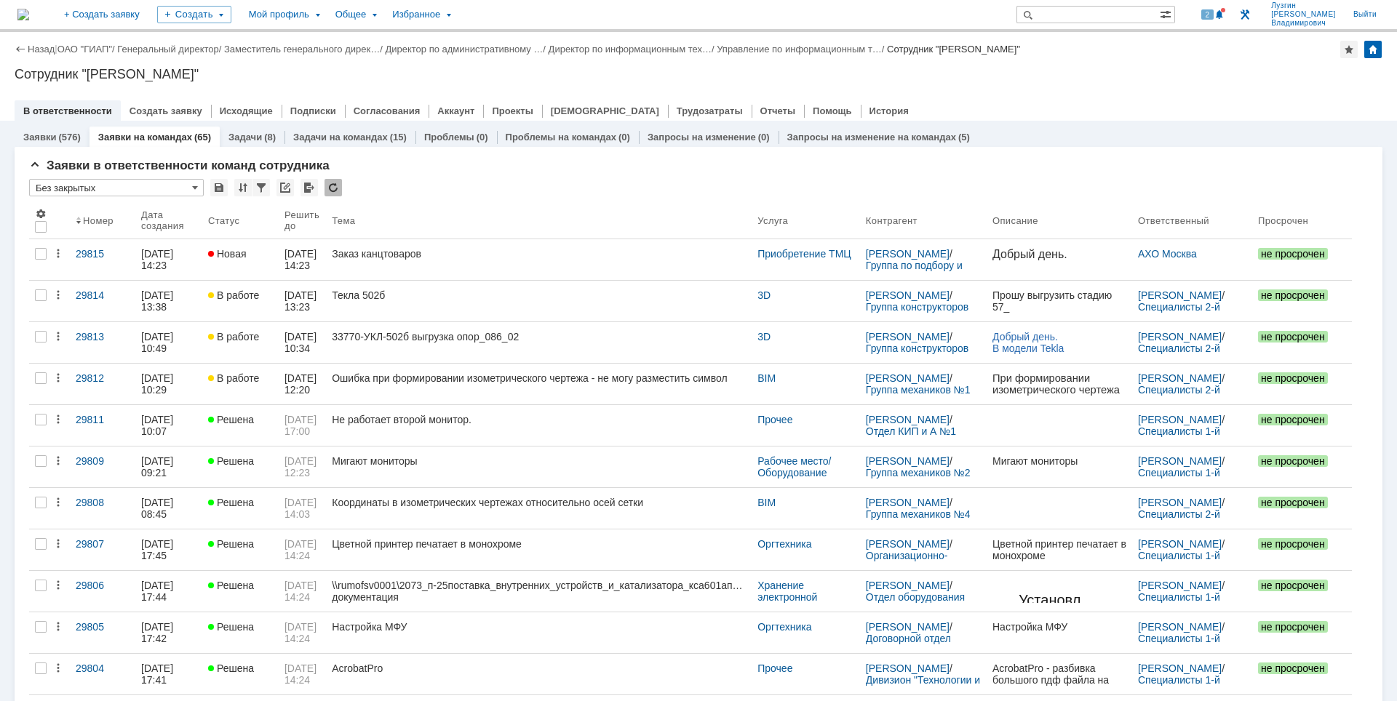
click at [1088, 83] on div "Назад | ОАО "ГИАП" / Генеральный директор / Заместитель генерального дирек… / Д…" at bounding box center [698, 76] width 1397 height 89
drag, startPoint x: 1129, startPoint y: 86, endPoint x: 1183, endPoint y: 44, distance: 68.5
click at [1130, 86] on div "Назад | ОАО "ГИАП" / Генеральный директор / Заместитель генерального дирек… / Д…" at bounding box center [698, 76] width 1397 height 89
click at [1225, 8] on div at bounding box center [1223, 10] width 4 height 4
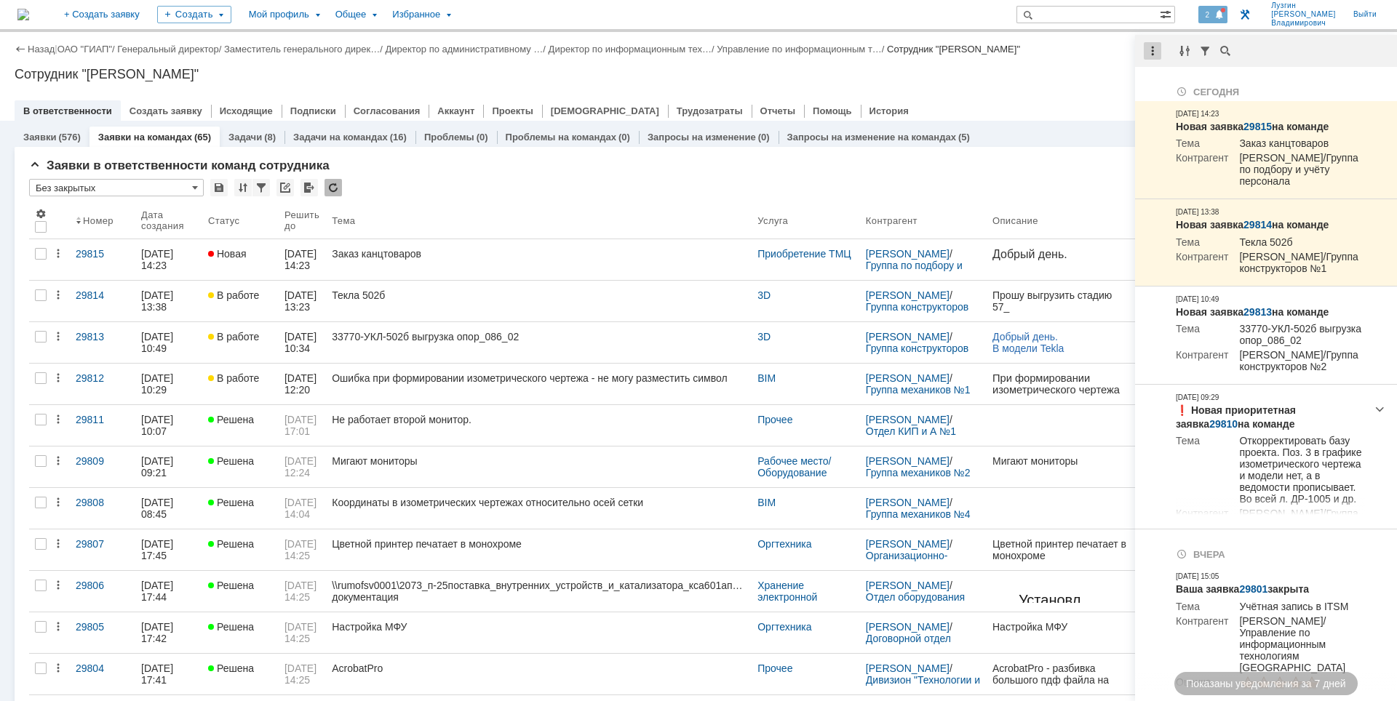
click at [1146, 56] on div at bounding box center [1151, 50] width 17 height 17
click at [1156, 81] on div "Отметить уведомления прочитанными" at bounding box center [1252, 88] width 212 height 22
click at [1073, 72] on div "Сотрудник "[PERSON_NAME]"" at bounding box center [698, 74] width 1367 height 15
